Goal: Check status: Check status

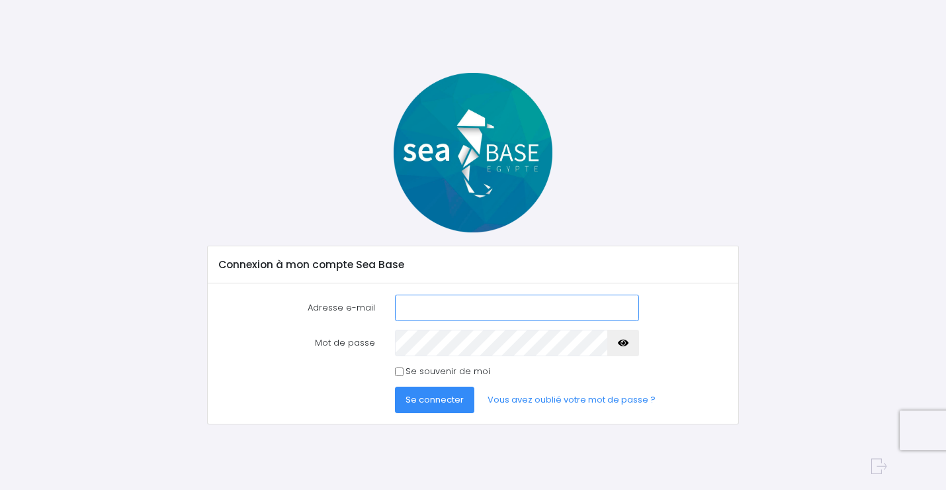
type input "pierrelecomte@me.com"
click at [439, 396] on span "Se connecter" at bounding box center [435, 399] width 58 height 13
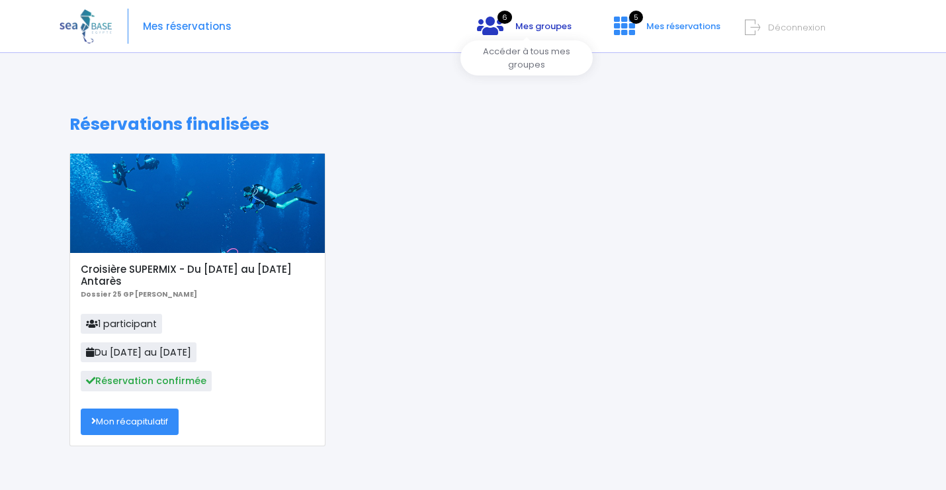
click at [537, 31] on span "Mes groupes" at bounding box center [543, 26] width 56 height 13
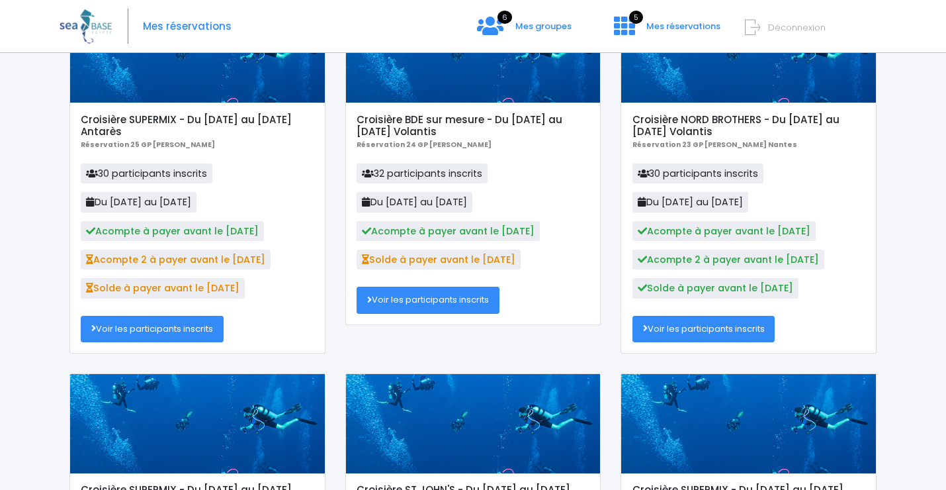
scroll to position [159, 0]
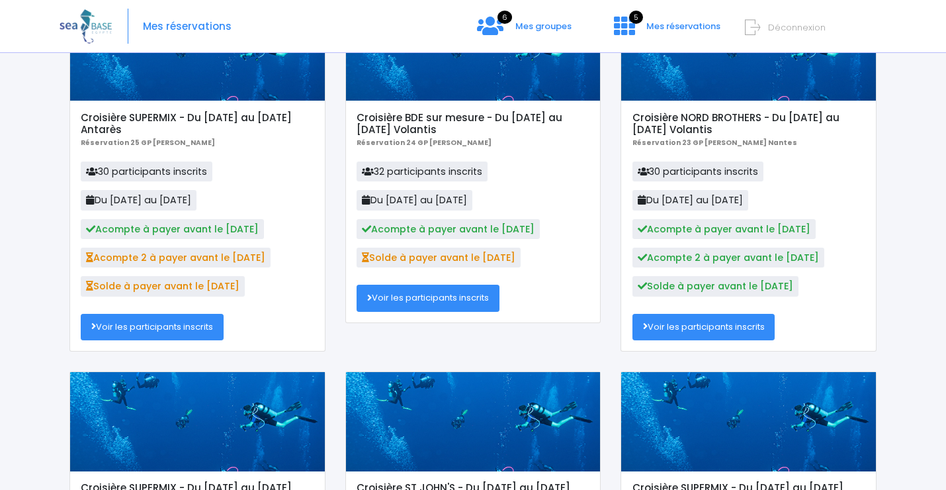
click at [183, 320] on link "Voir les participants inscrits" at bounding box center [152, 327] width 143 height 26
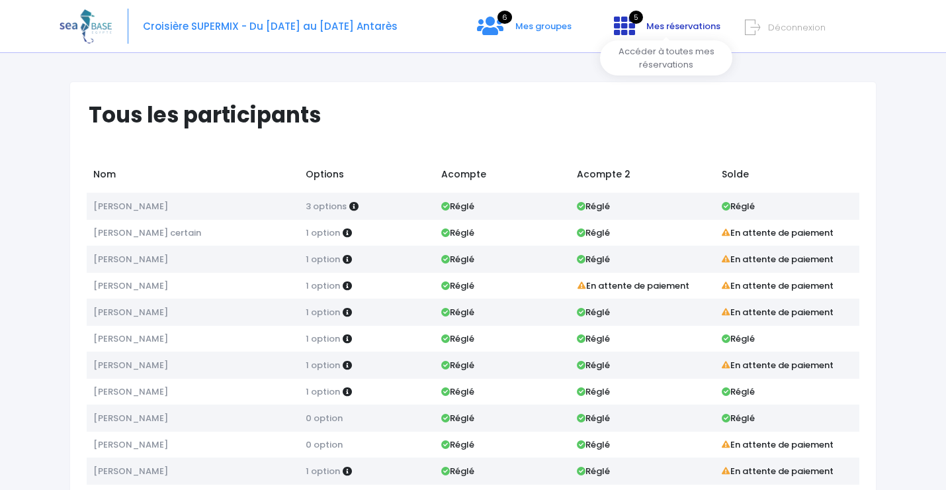
click at [652, 28] on span "Mes réservations" at bounding box center [683, 26] width 74 height 13
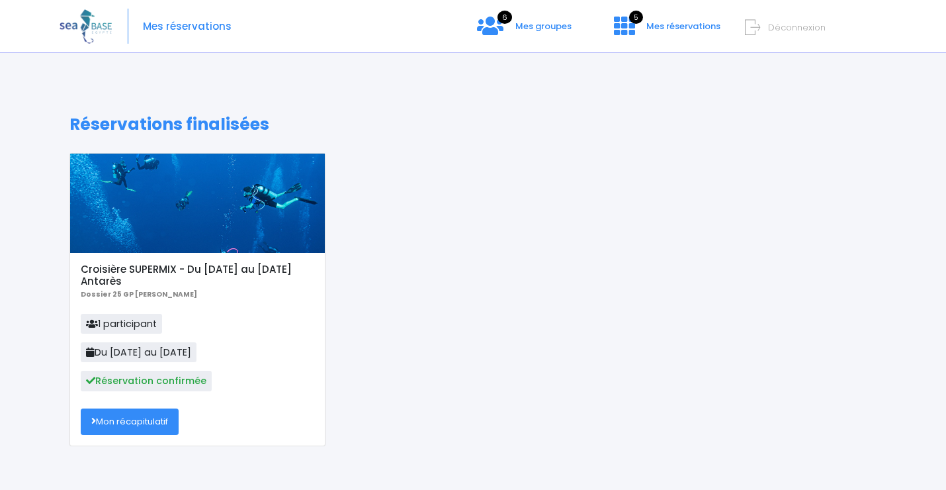
click at [108, 413] on link "Mon récapitulatif" at bounding box center [130, 421] width 98 height 26
